Goal: Find specific page/section: Find specific page/section

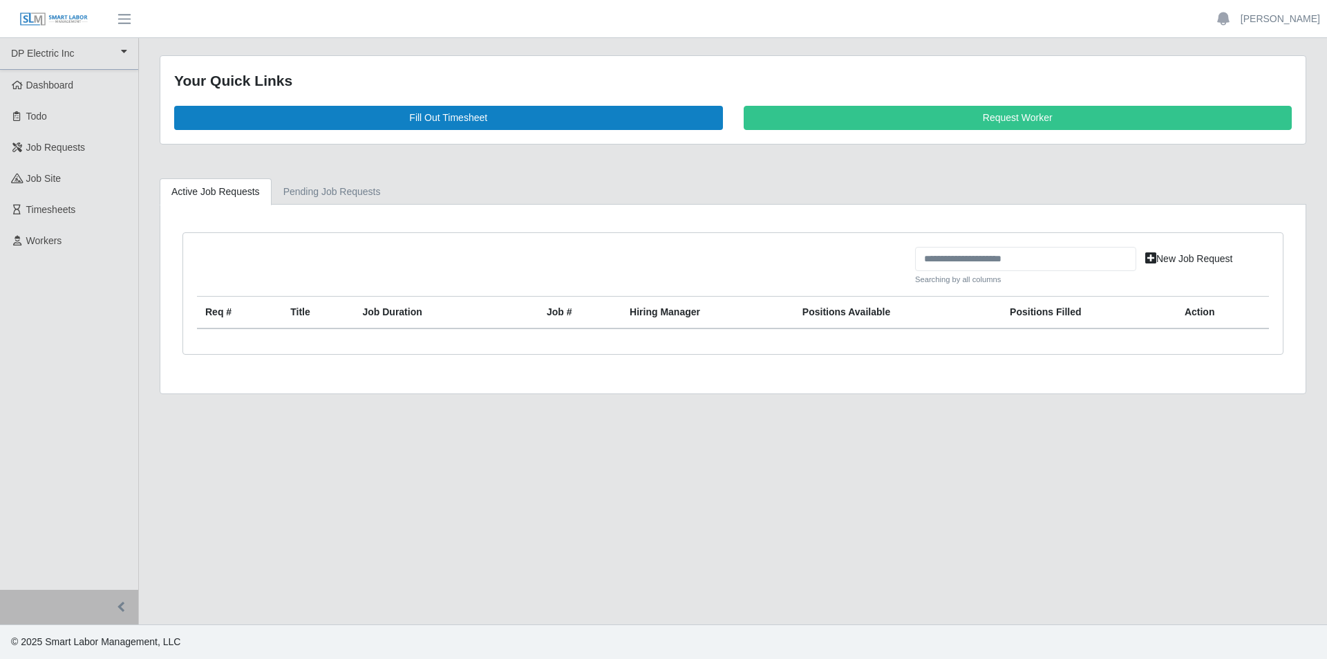
click at [52, 242] on span "Workers" at bounding box center [44, 240] width 36 height 11
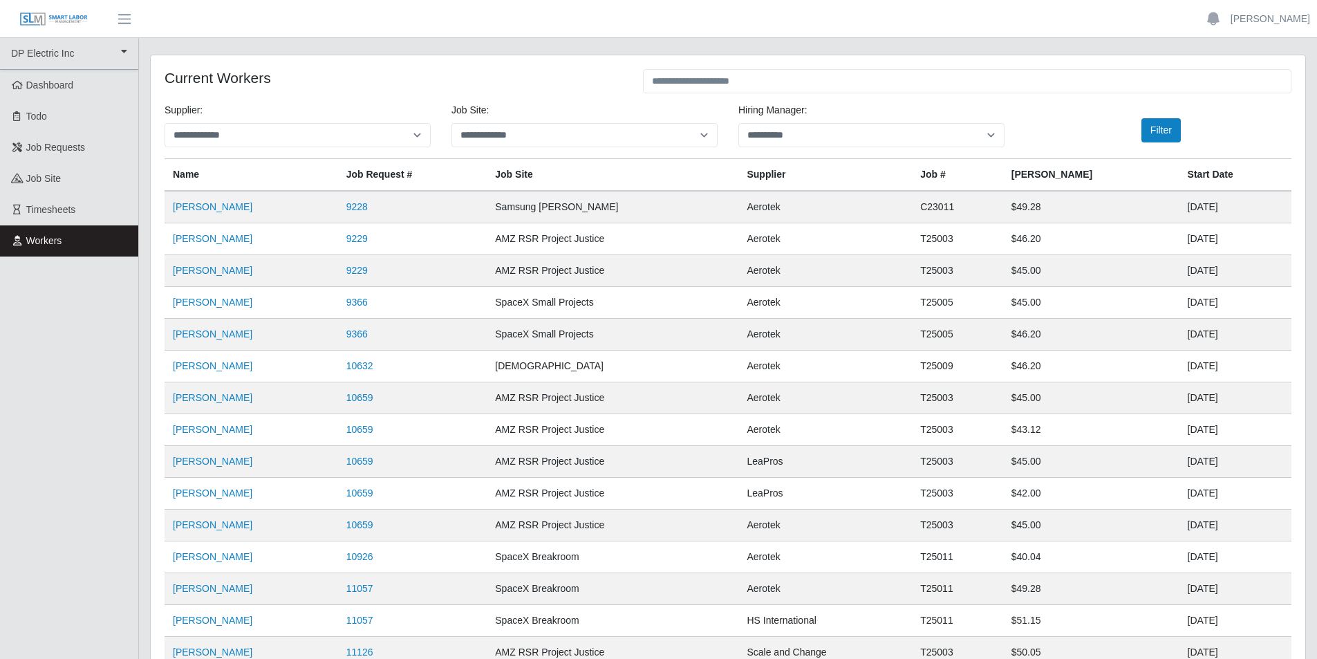
scroll to position [69, 0]
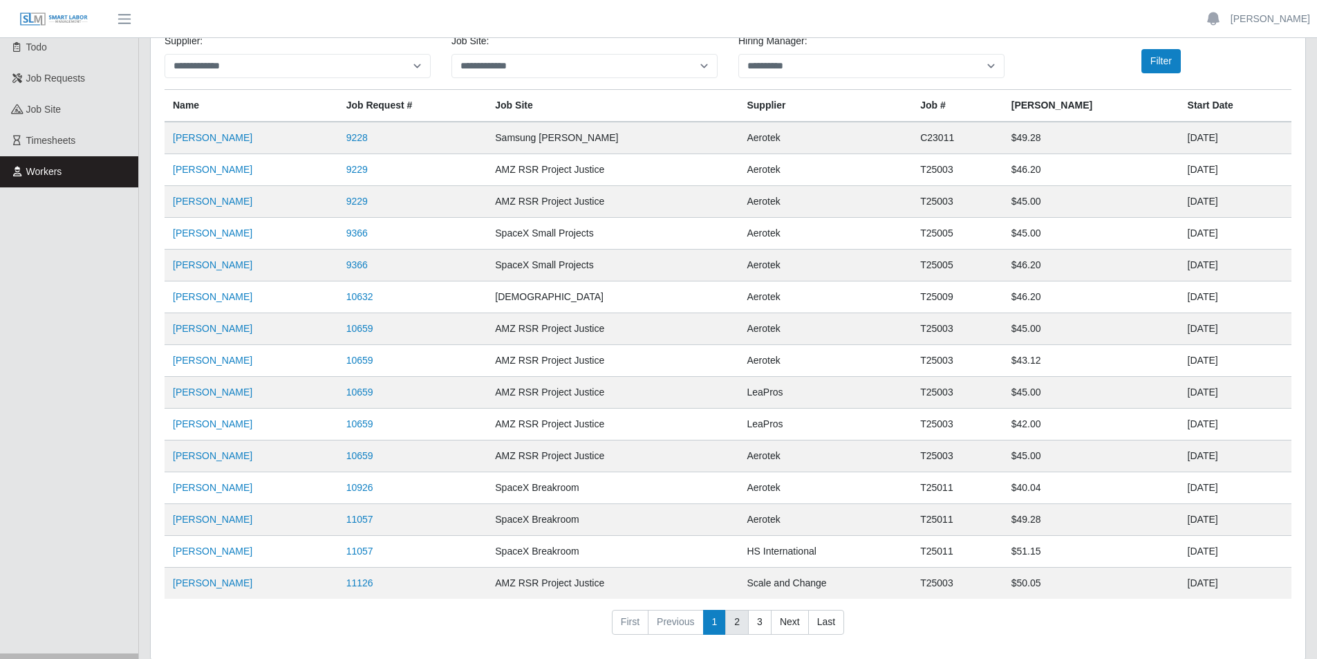
click at [733, 625] on link "2" at bounding box center [736, 622] width 23 height 25
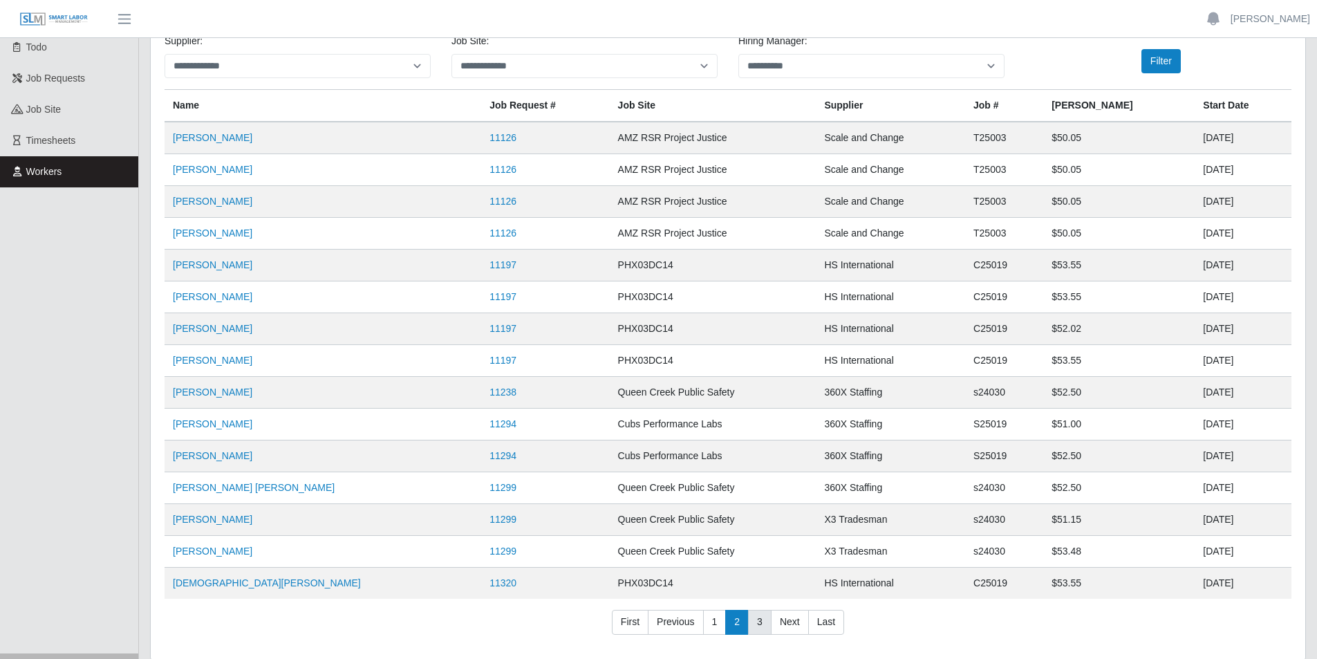
click at [755, 623] on link "3" at bounding box center [759, 622] width 23 height 25
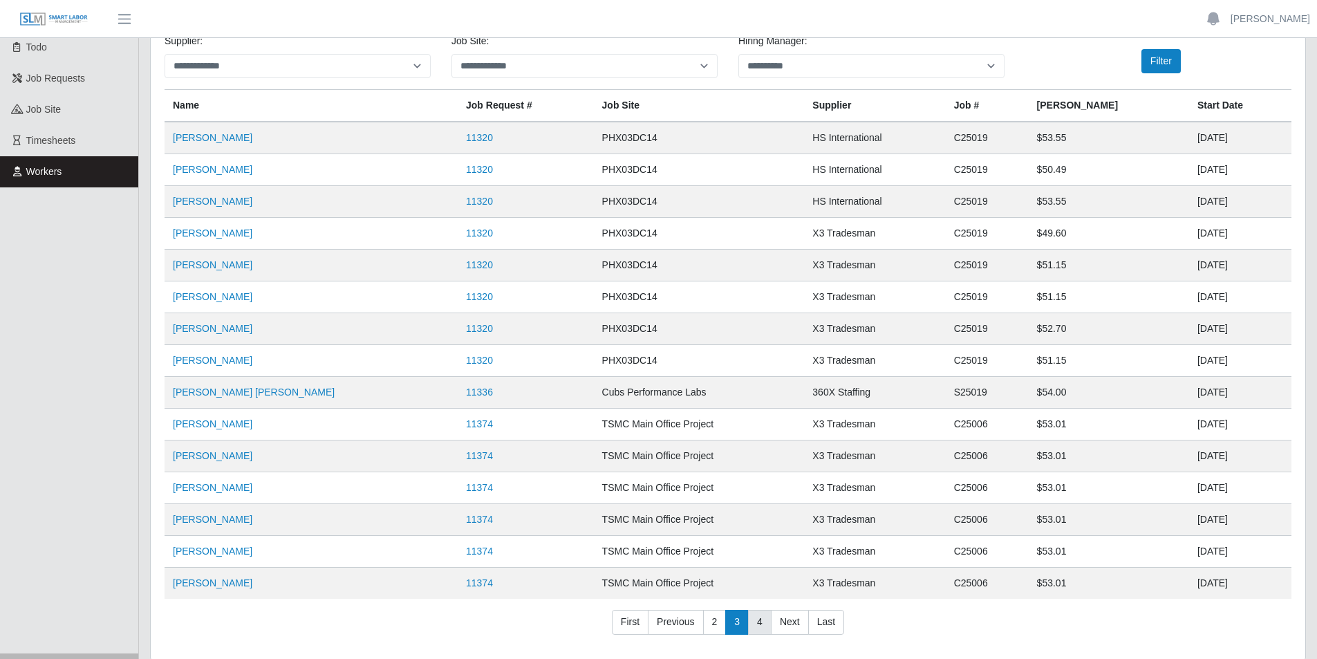
click at [755, 623] on link "4" at bounding box center [759, 622] width 23 height 25
click at [759, 622] on link "5" at bounding box center [759, 622] width 23 height 25
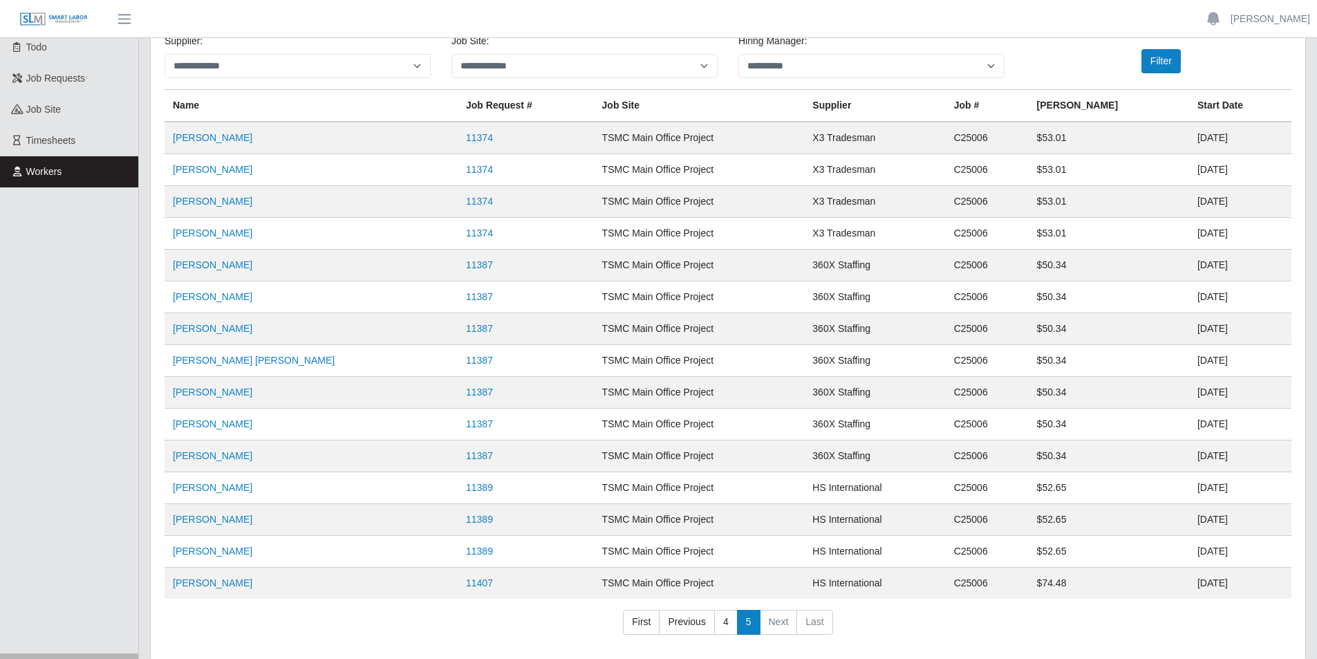
scroll to position [0, 0]
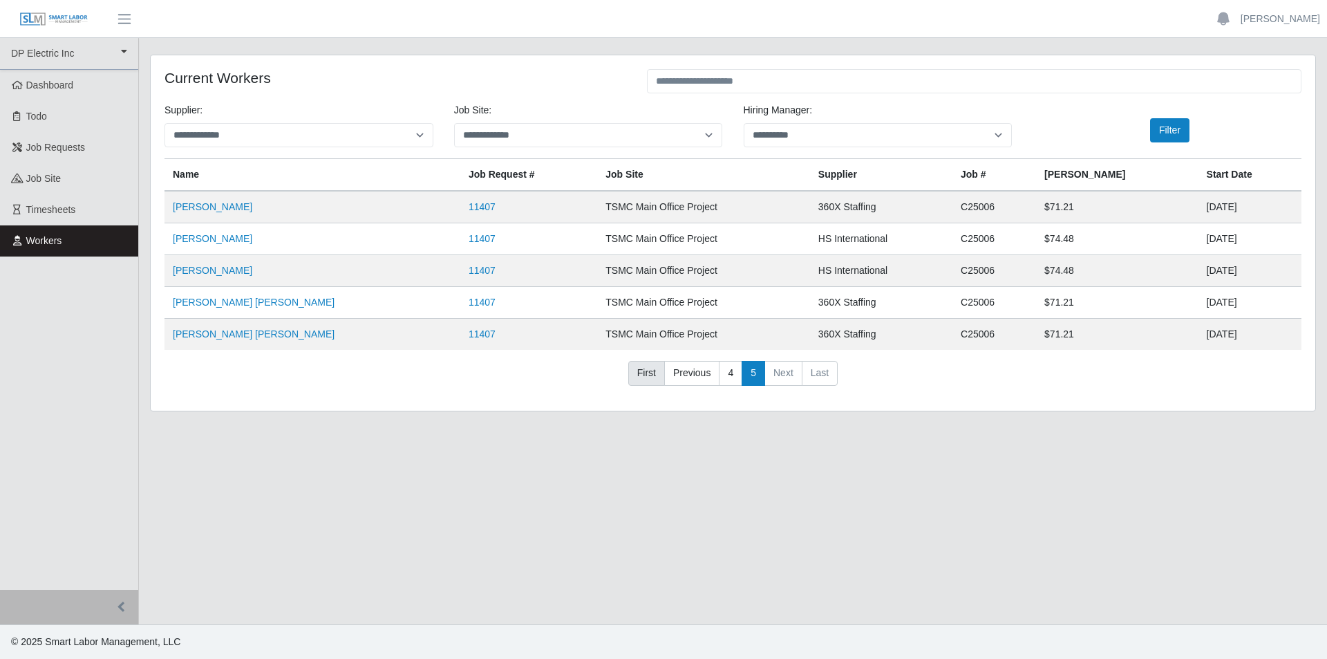
click at [659, 372] on link "First" at bounding box center [646, 373] width 37 height 25
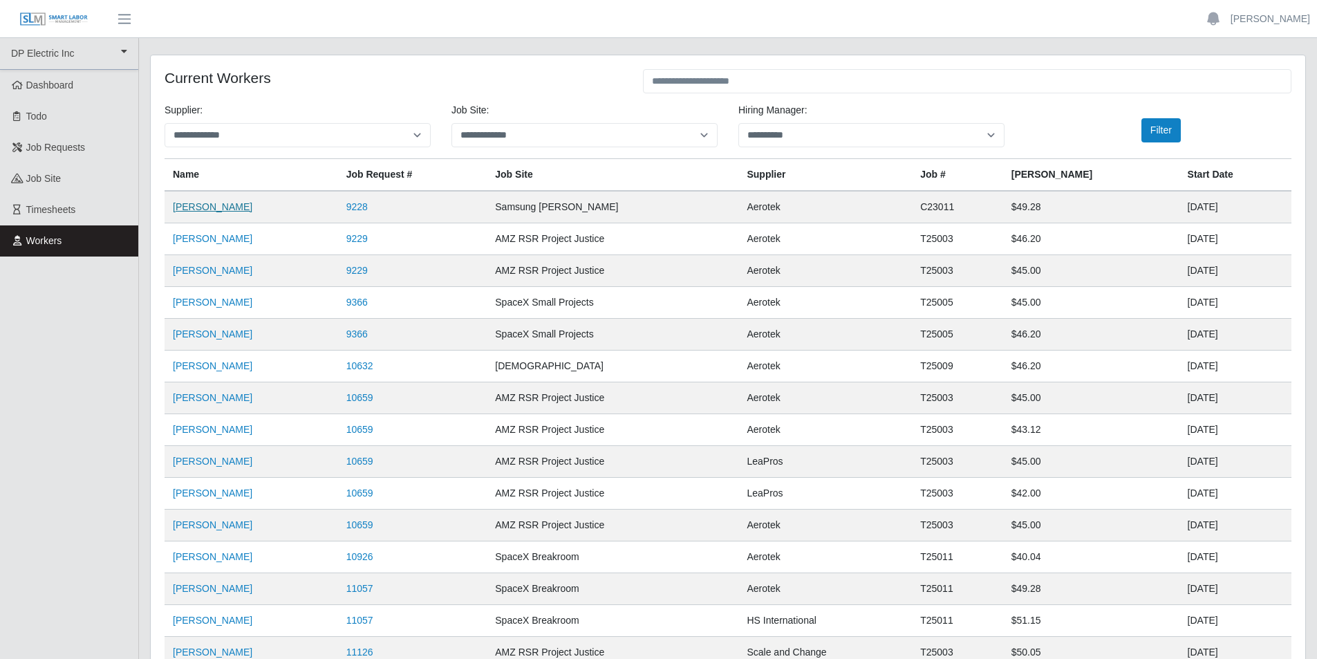
click at [209, 209] on link "[PERSON_NAME]" at bounding box center [212, 206] width 79 height 11
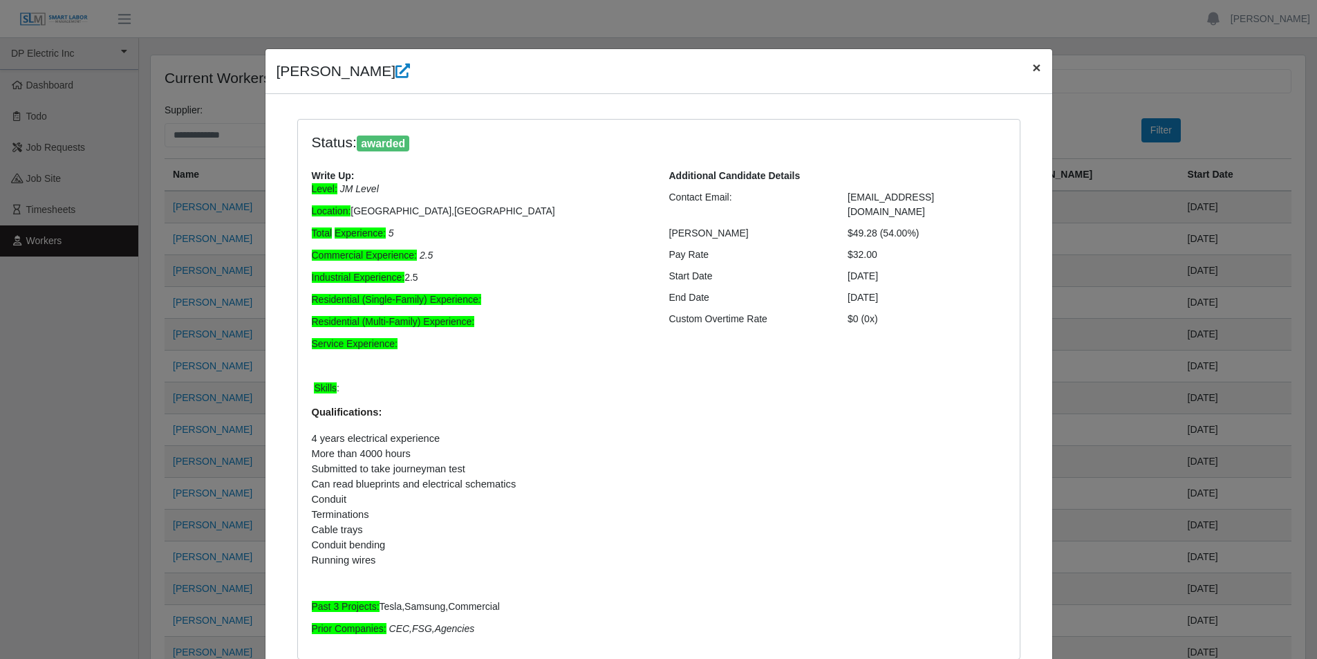
click at [1034, 70] on span "×" at bounding box center [1036, 67] width 8 height 16
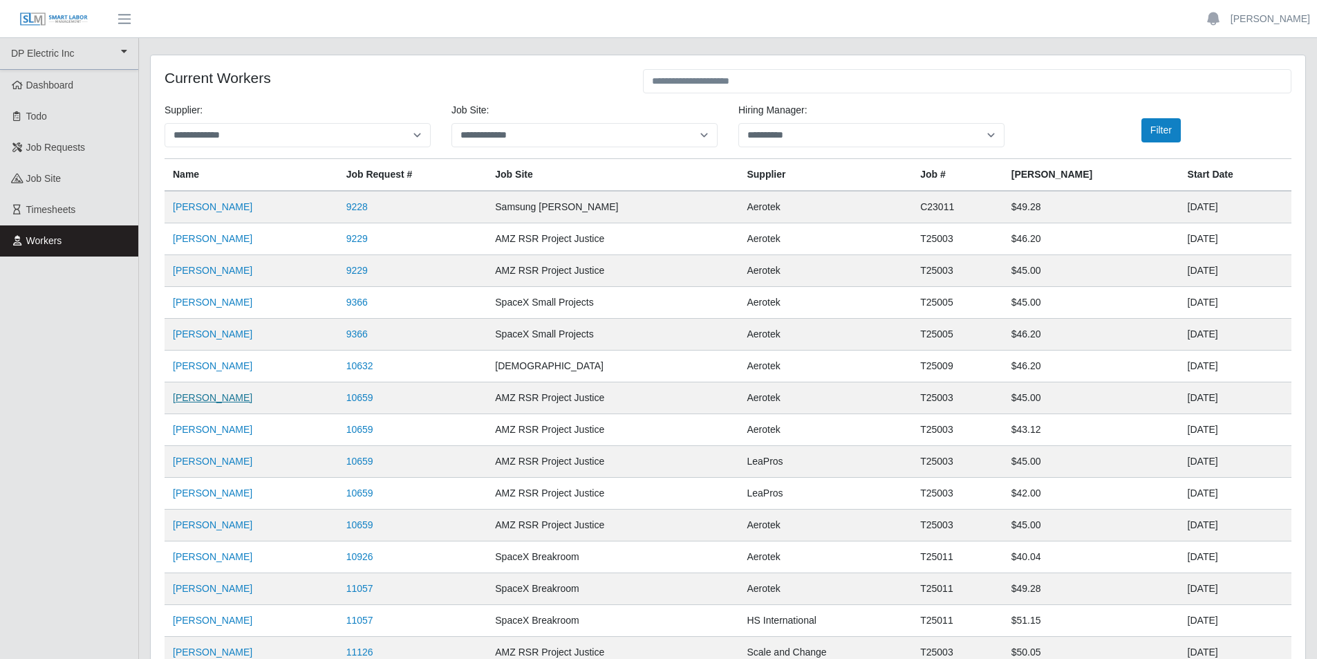
click at [224, 397] on link "Jonathan Aguilar" at bounding box center [212, 397] width 79 height 11
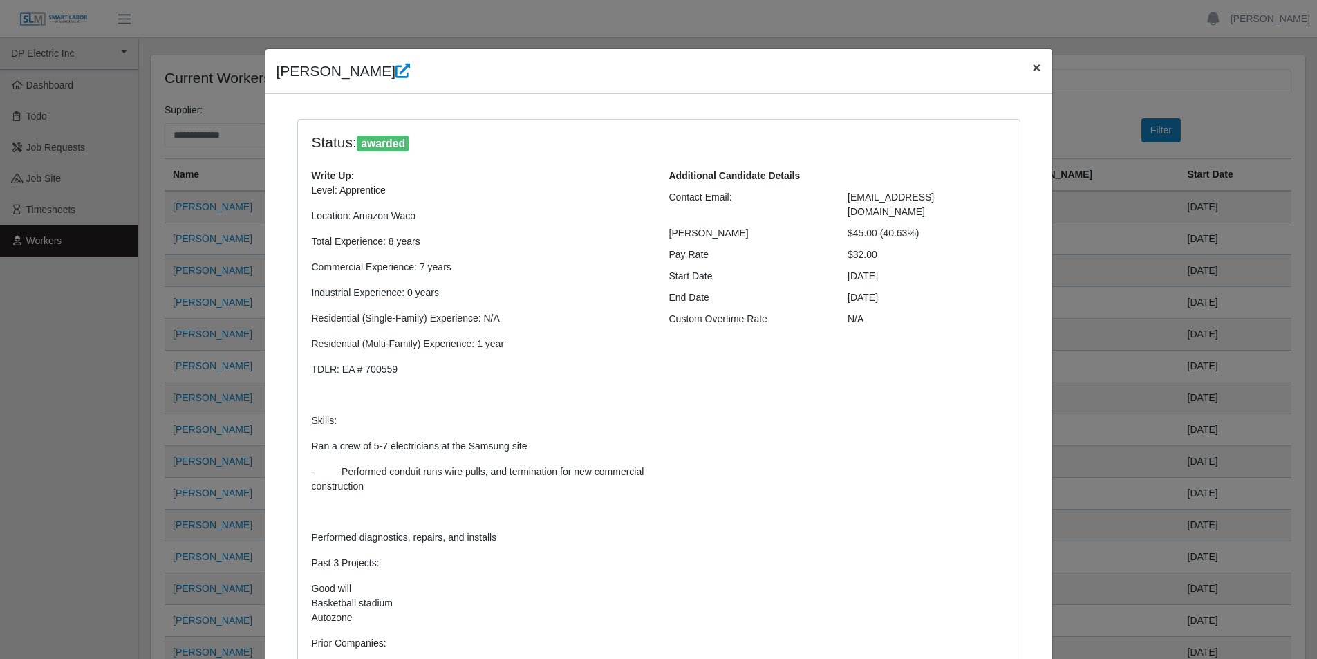
click at [1032, 66] on span "×" at bounding box center [1036, 67] width 8 height 16
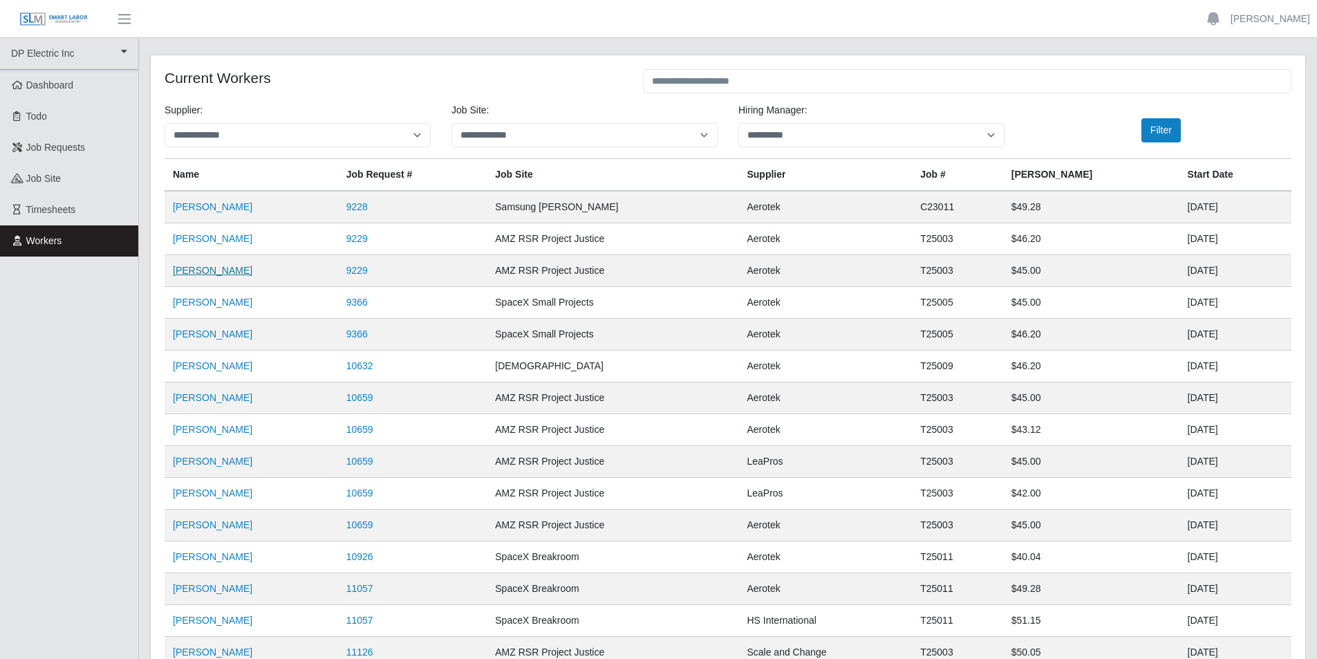
click at [207, 273] on link "Mauricio Moysen" at bounding box center [212, 270] width 79 height 11
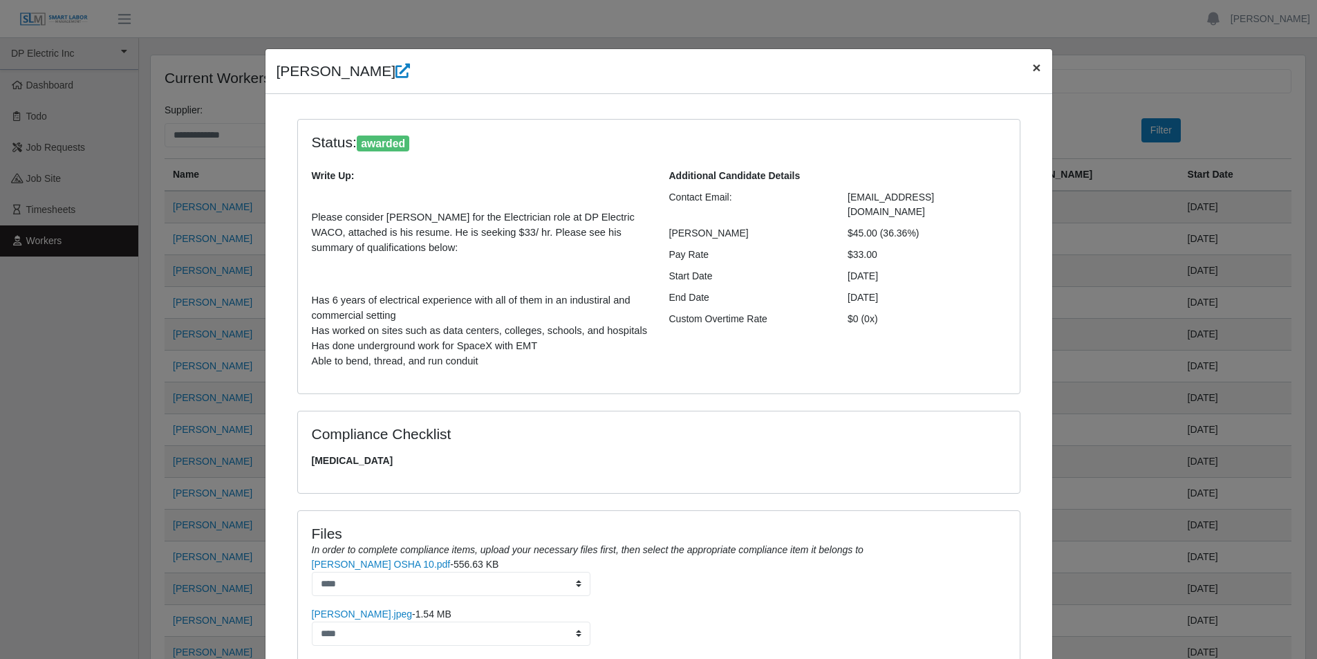
click at [1032, 70] on span "×" at bounding box center [1036, 67] width 8 height 16
